Goal: Information Seeking & Learning: Find specific fact

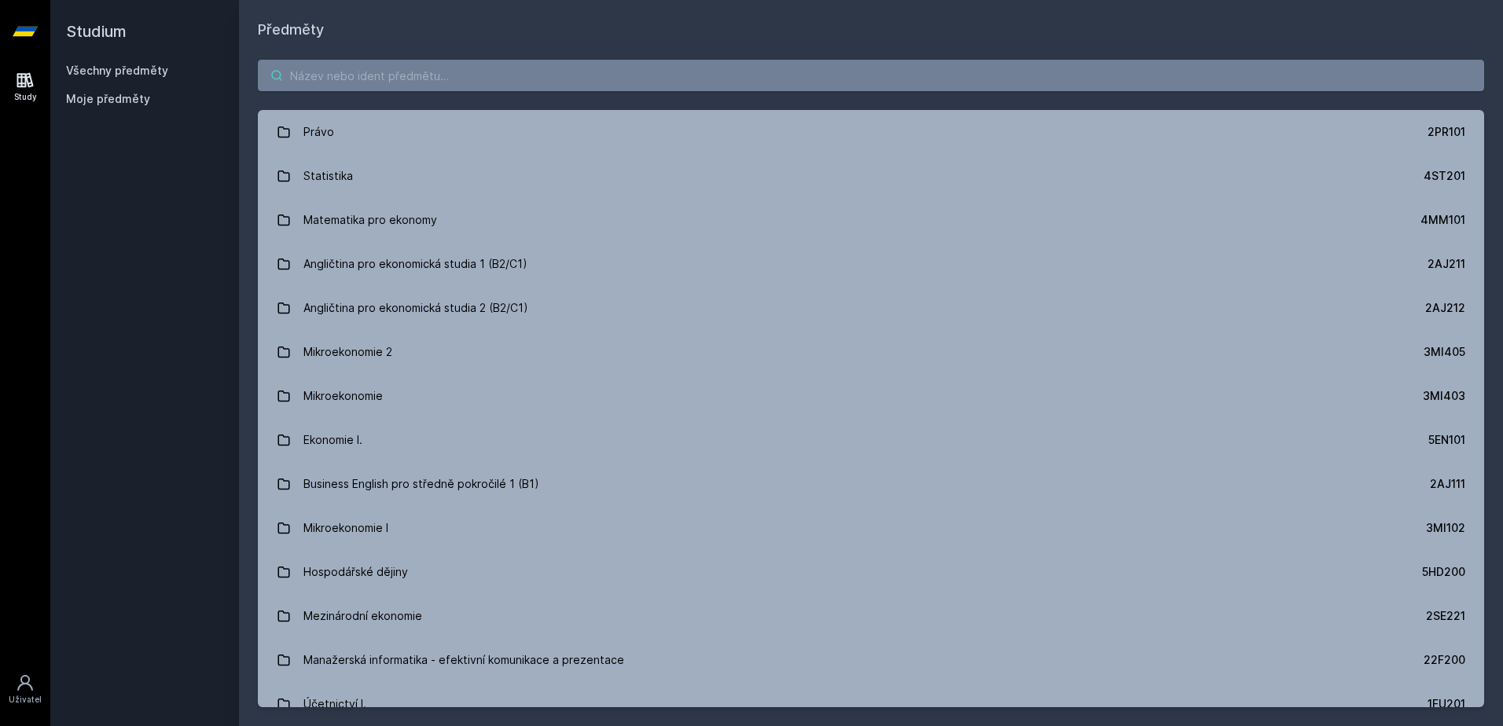
click at [461, 71] on input "search" at bounding box center [871, 75] width 1226 height 31
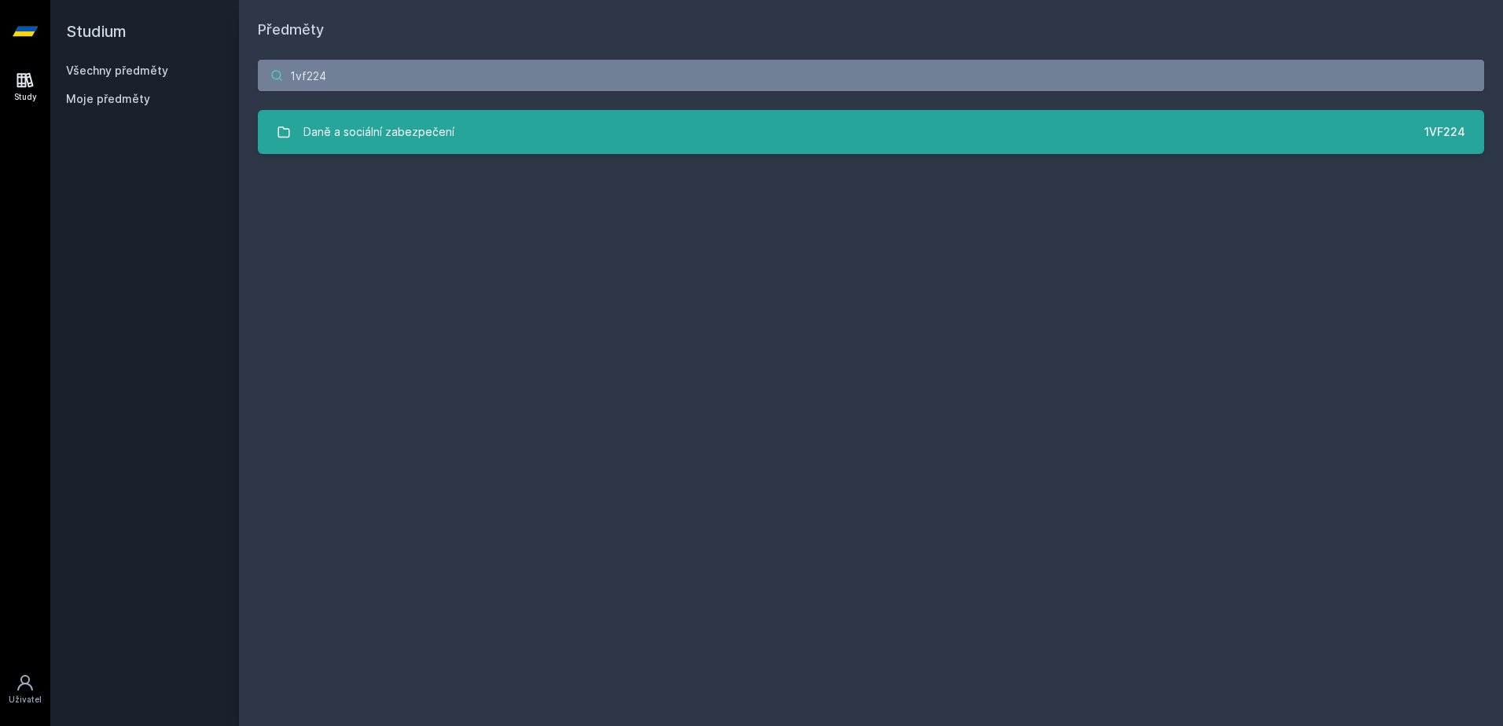
type input "1vf224"
click at [457, 135] on link "Daně a sociální zabezpečení 1VF224" at bounding box center [871, 132] width 1226 height 44
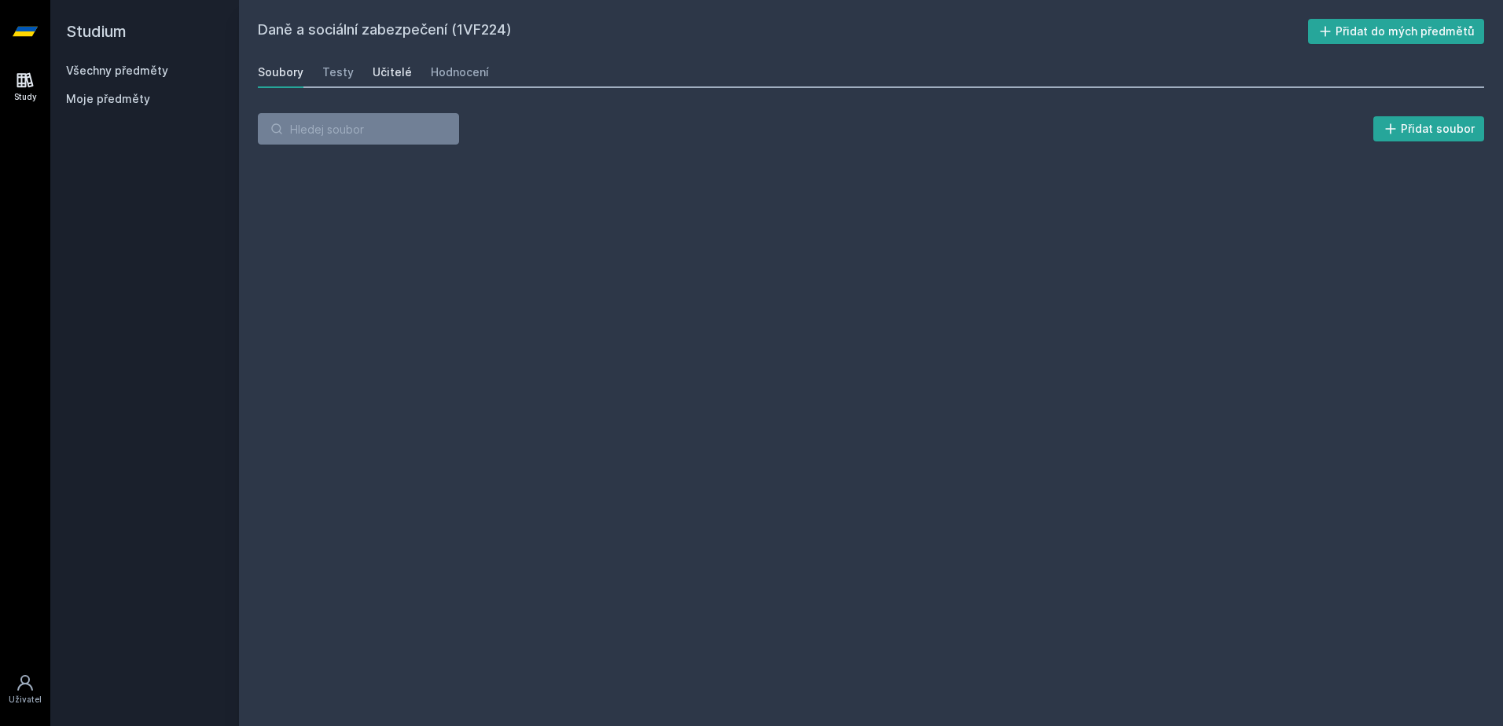
click at [403, 71] on div "Učitelé" at bounding box center [392, 72] width 39 height 16
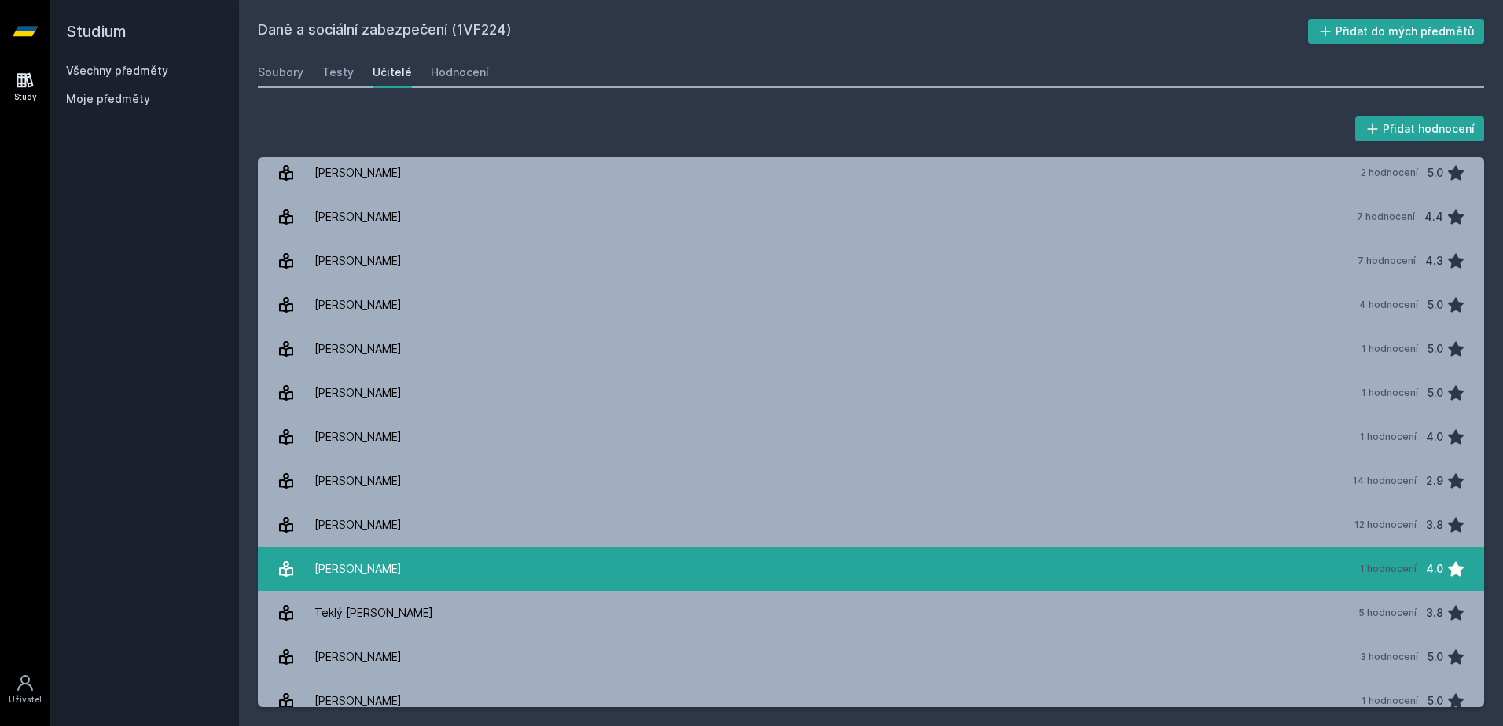
scroll to position [456, 0]
